Goal: Find specific page/section: Find specific page/section

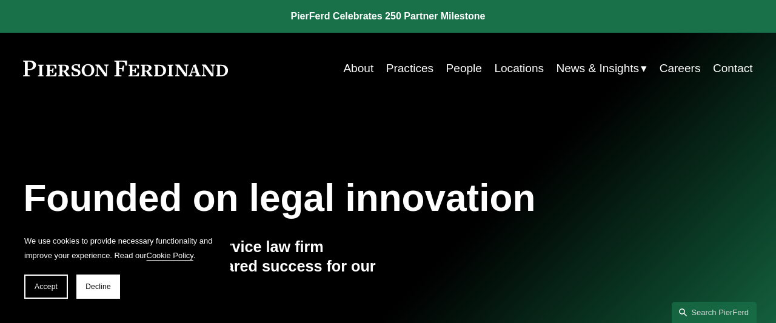
click at [532, 69] on link "Locations" at bounding box center [519, 68] width 50 height 23
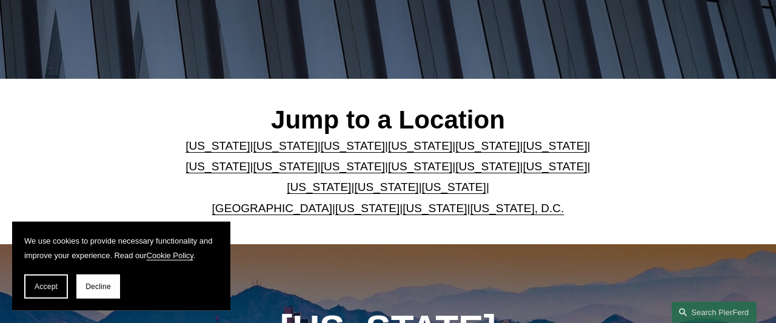
click at [204, 147] on link "[US_STATE]" at bounding box center [218, 145] width 64 height 13
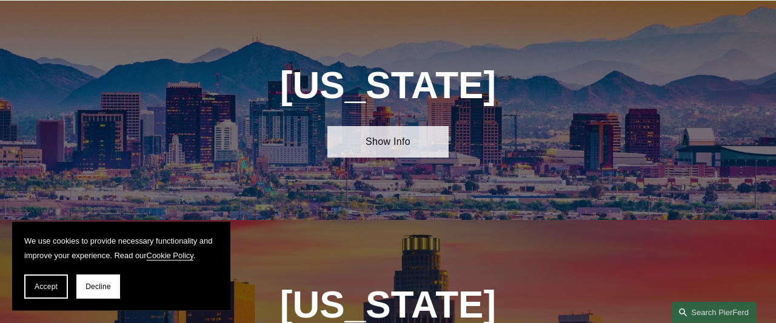
scroll to position [478, 0]
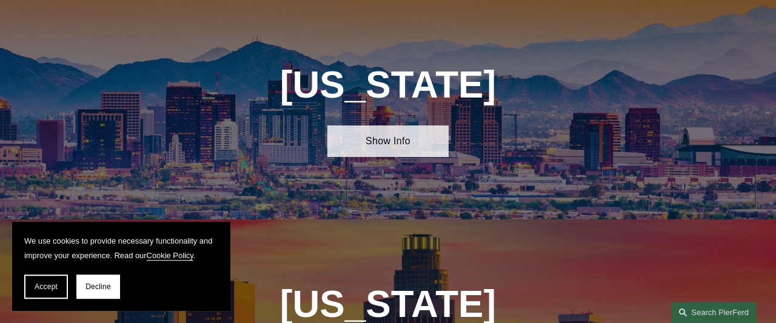
click at [436, 143] on link "Show Info" at bounding box center [388, 141] width 122 height 32
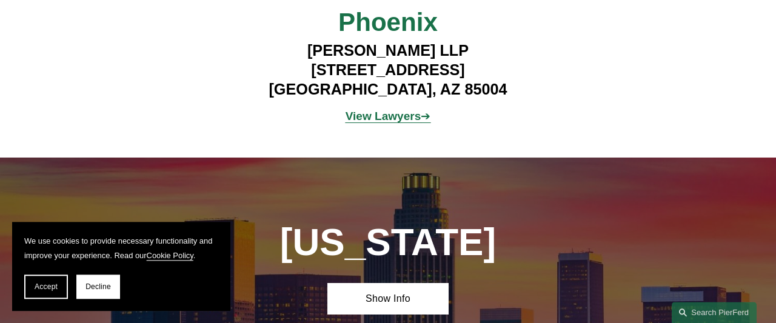
scroll to position [720, 0]
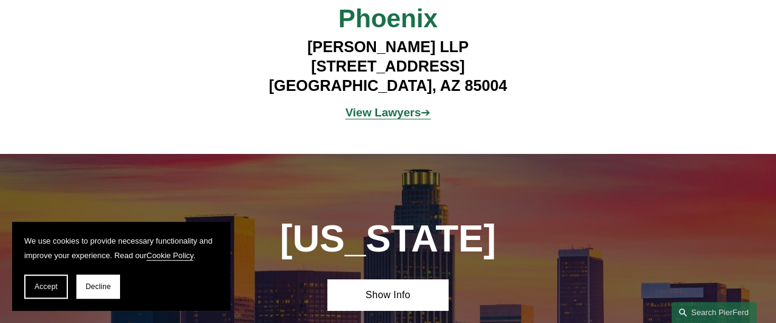
click at [386, 102] on div "View Lawyers ➔" at bounding box center [387, 114] width 243 height 32
click at [404, 115] on strong "View Lawyers" at bounding box center [384, 112] width 76 height 13
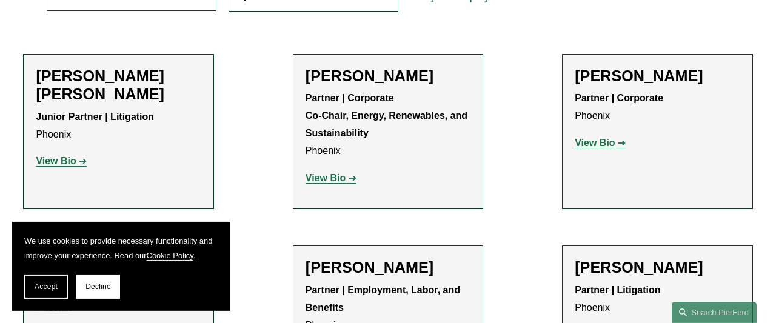
scroll to position [438, 0]
click at [115, 284] on button "Decline" at bounding box center [98, 287] width 44 height 24
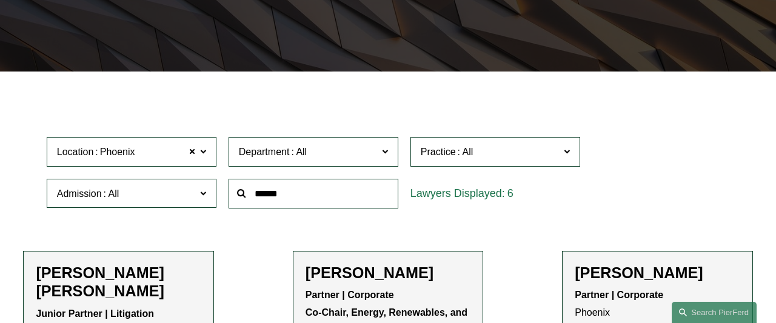
scroll to position [238, 0]
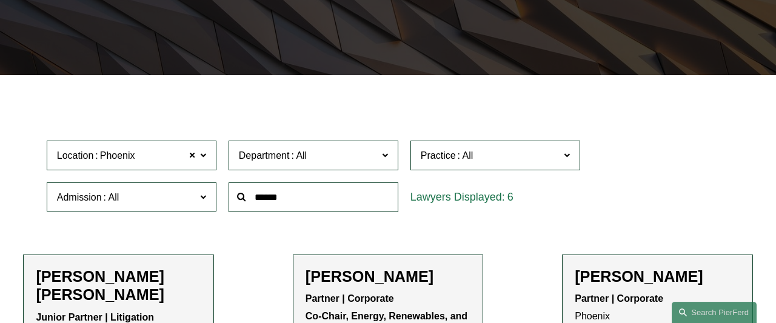
click at [296, 153] on span at bounding box center [298, 155] width 19 height 10
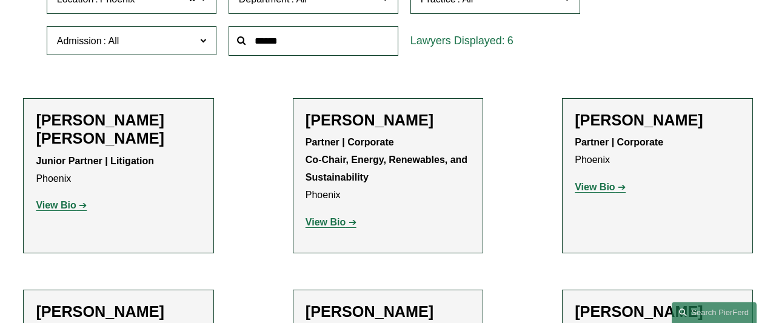
scroll to position [406, 0]
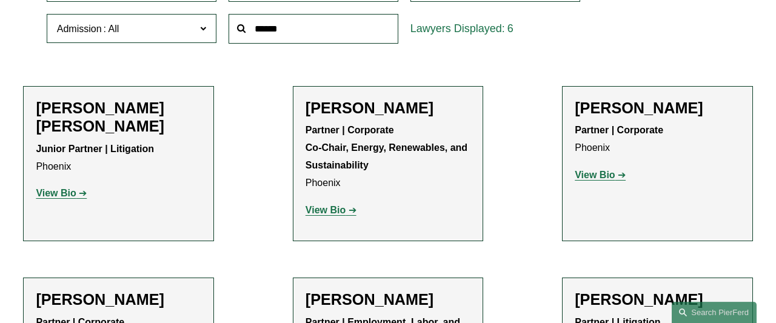
click at [0, 0] on link "Corporate" at bounding box center [0, 0] width 0 height 0
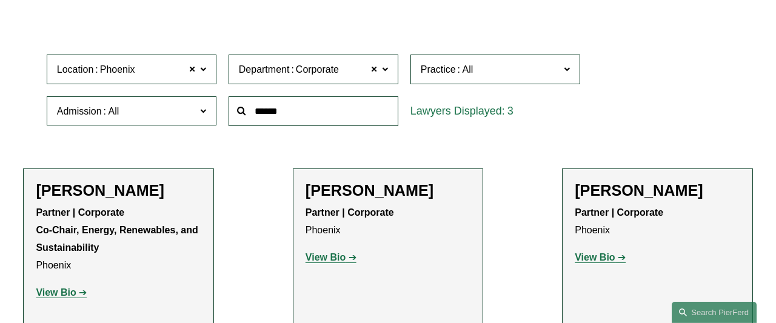
scroll to position [355, 0]
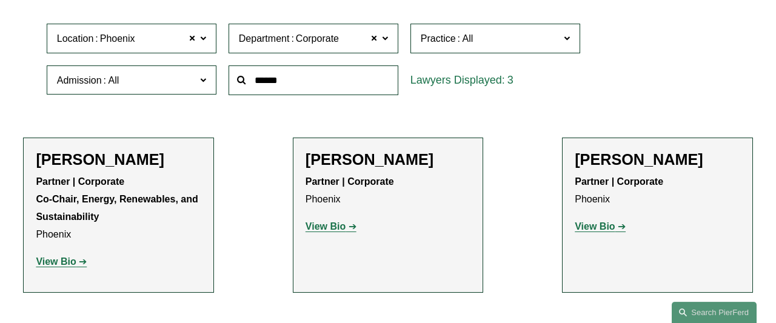
click at [317, 222] on strong "View Bio" at bounding box center [326, 226] width 40 height 10
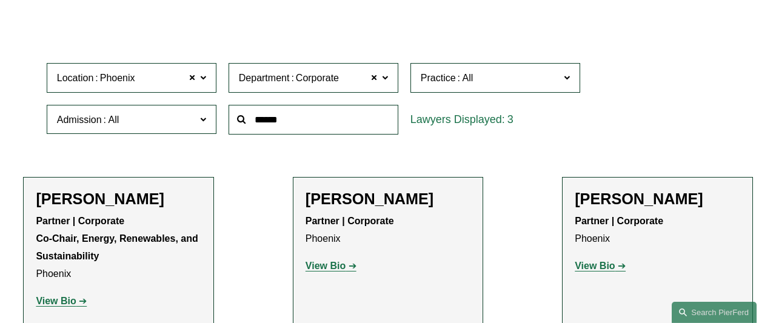
scroll to position [369, 0]
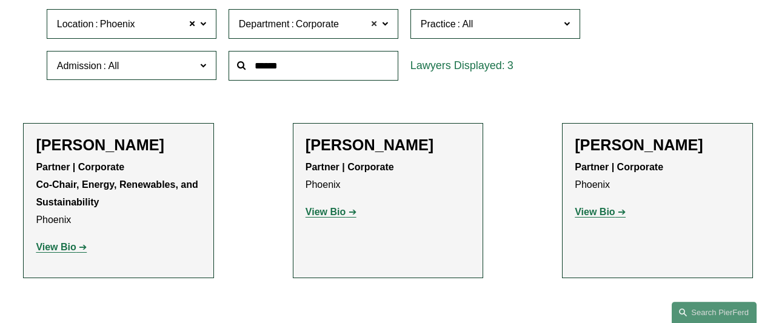
click at [375, 25] on span at bounding box center [373, 24] width 7 height 16
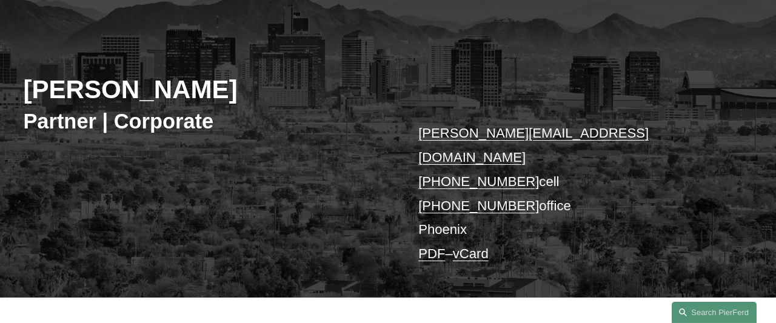
scroll to position [104, 0]
